Goal: Information Seeking & Learning: Learn about a topic

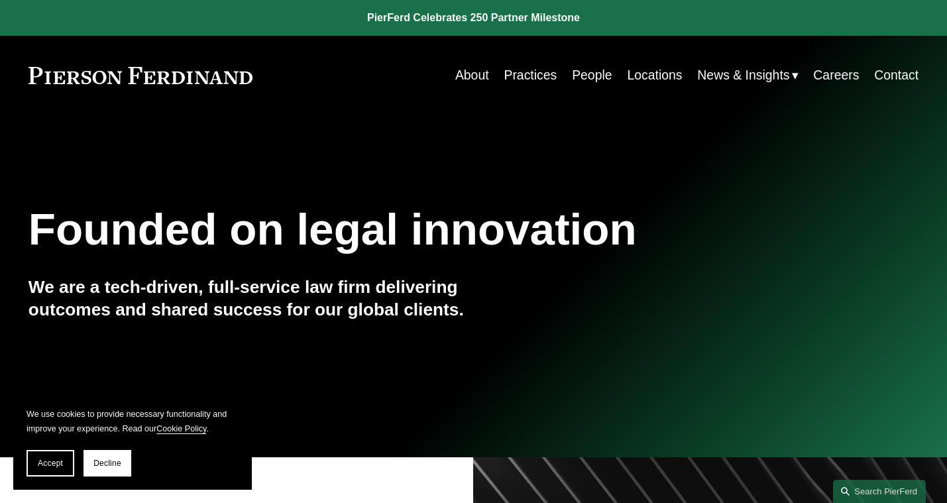
click at [578, 78] on link "People" at bounding box center [592, 75] width 40 height 26
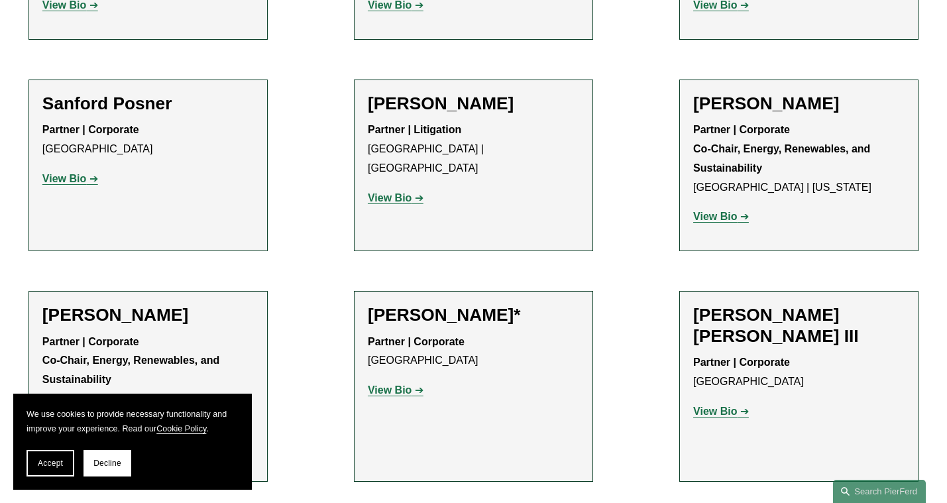
scroll to position [12987, 0]
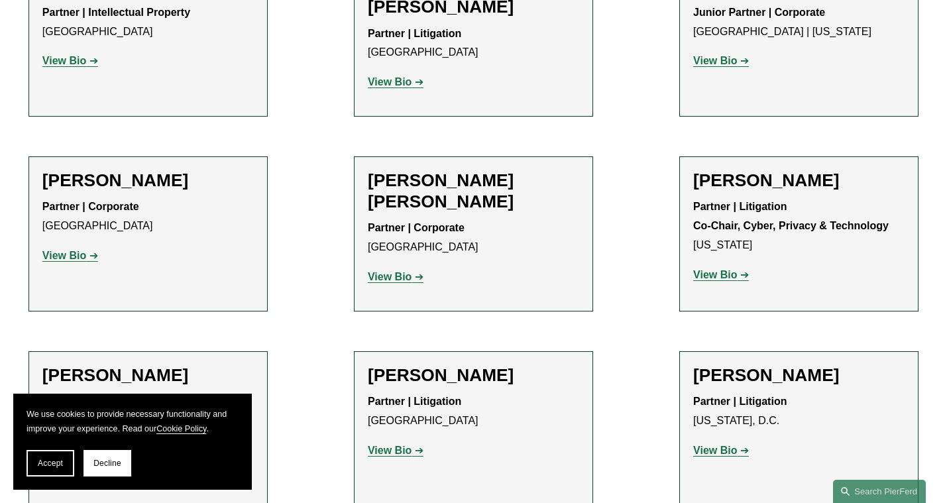
scroll to position [13669, 0]
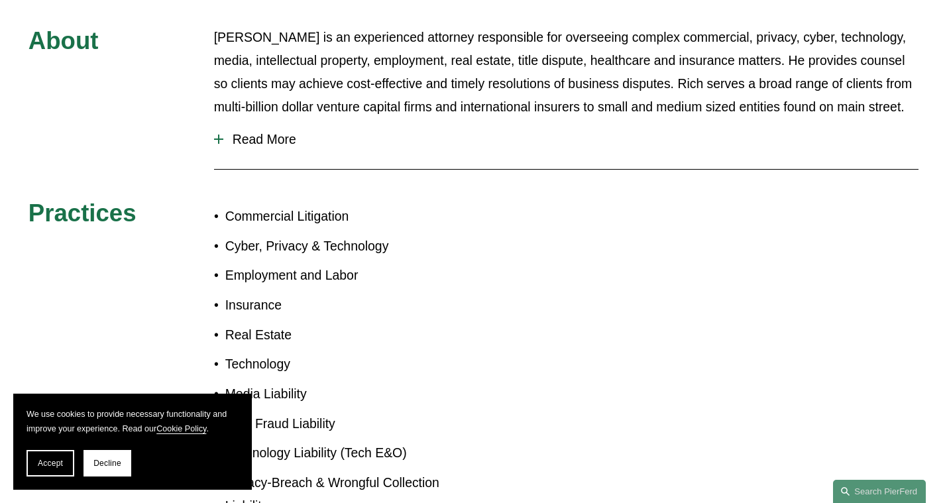
scroll to position [586, 0]
